Goal: Transaction & Acquisition: Purchase product/service

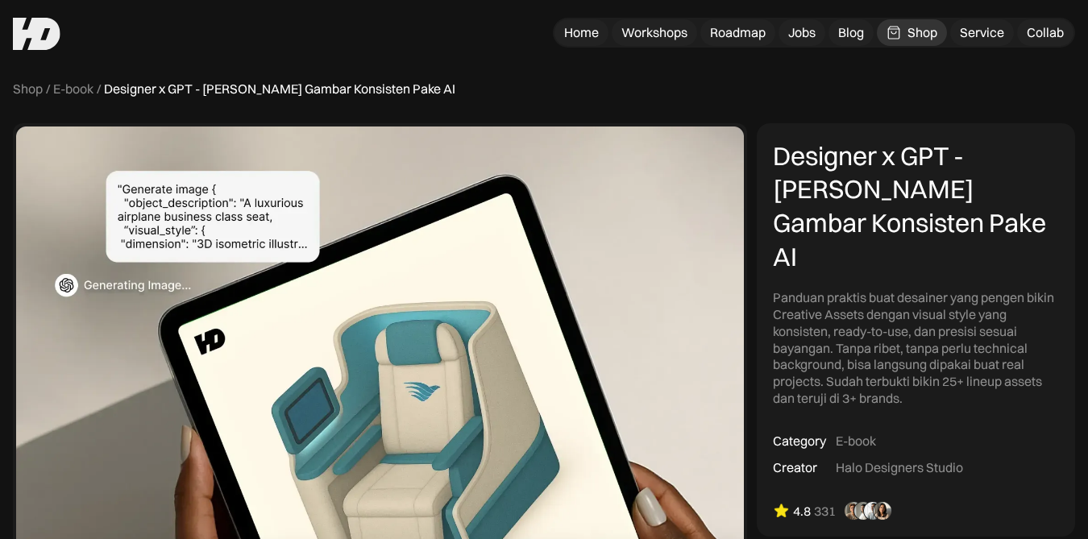
click at [922, 33] on div "Shop" at bounding box center [922, 32] width 30 height 17
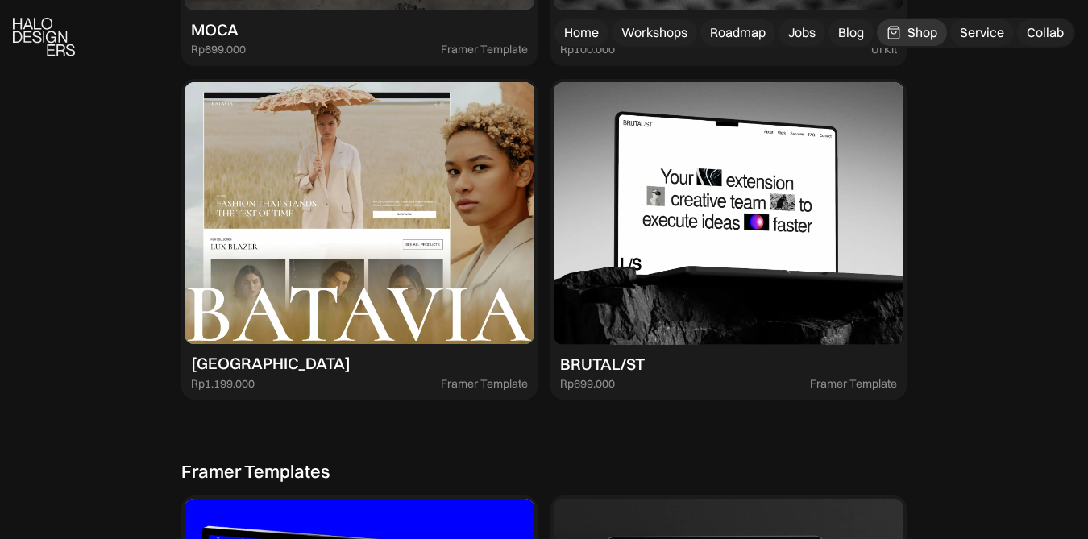
scroll to position [2869, 0]
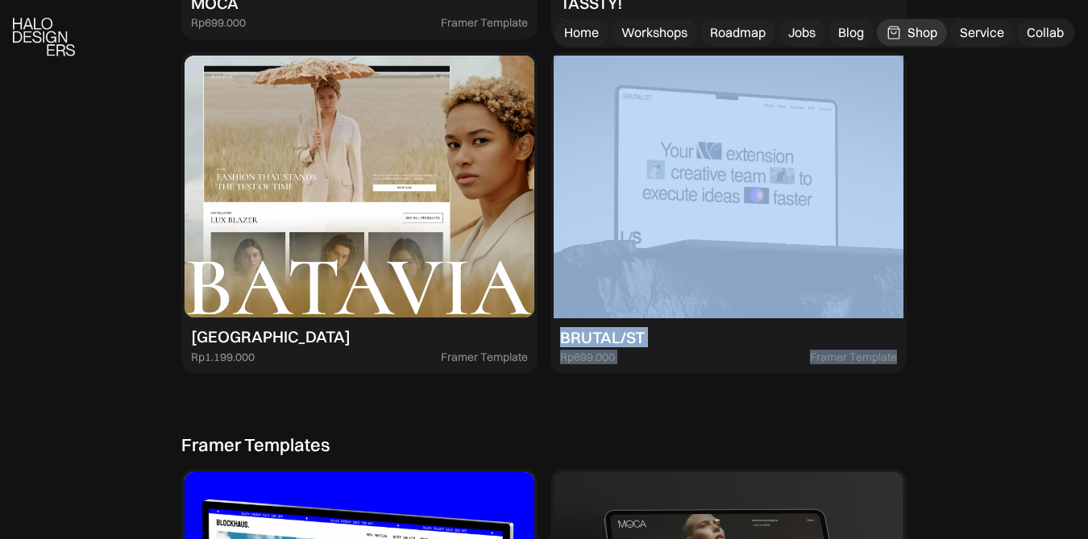
drag, startPoint x: 1081, startPoint y: 348, endPoint x: 1080, endPoint y: 375, distance: 26.6
click at [1058, 316] on div "Semua Framer Template UI Kit PREMIUM RESOURCES Petunjuk Memulai UX dari NOL 25%…" at bounding box center [544, 243] width 1088 height 3997
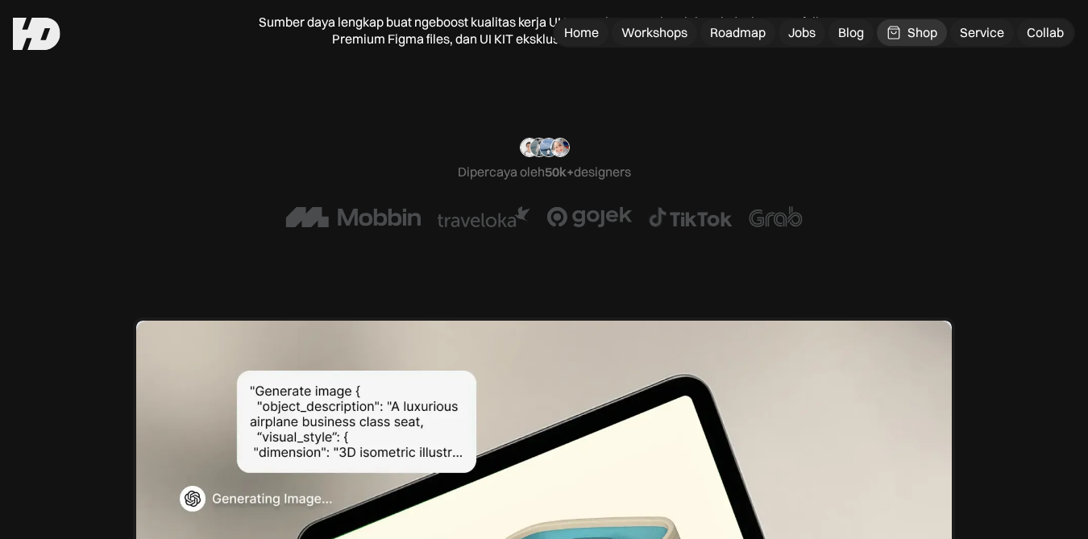
scroll to position [17, 0]
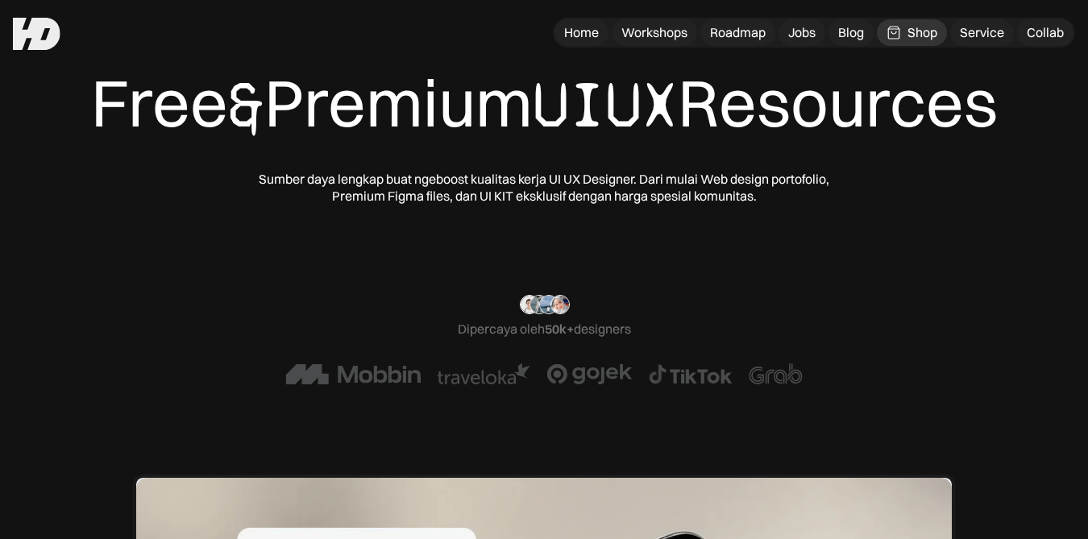
click at [718, 374] on div "“Ohiya, aku mau ucap terima kasih after perjalanan panjang belajar otodidak den…" at bounding box center [544, 339] width 830 height 89
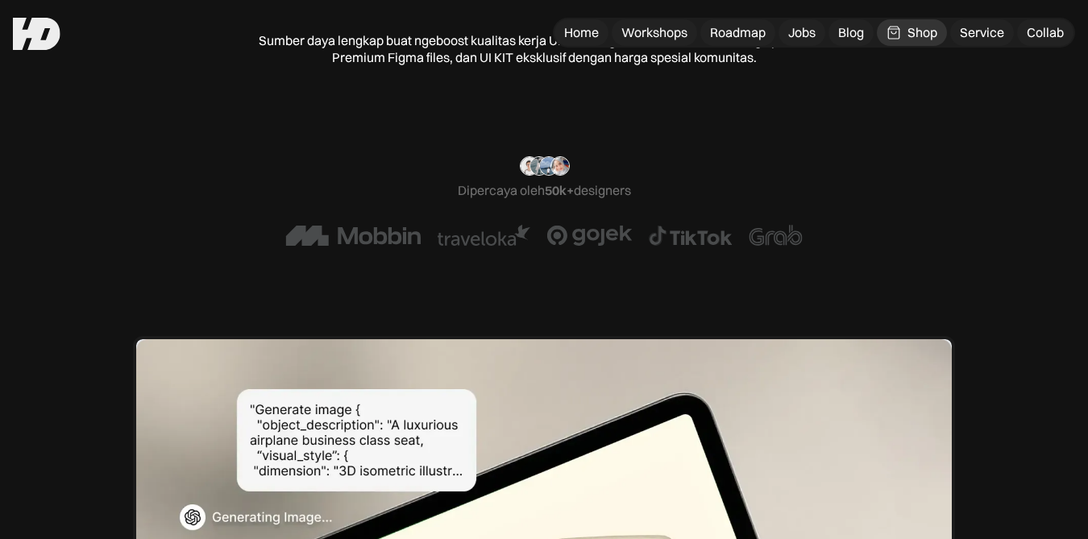
scroll to position [0, 0]
